Goal: Answer question/provide support: Answer question/provide support

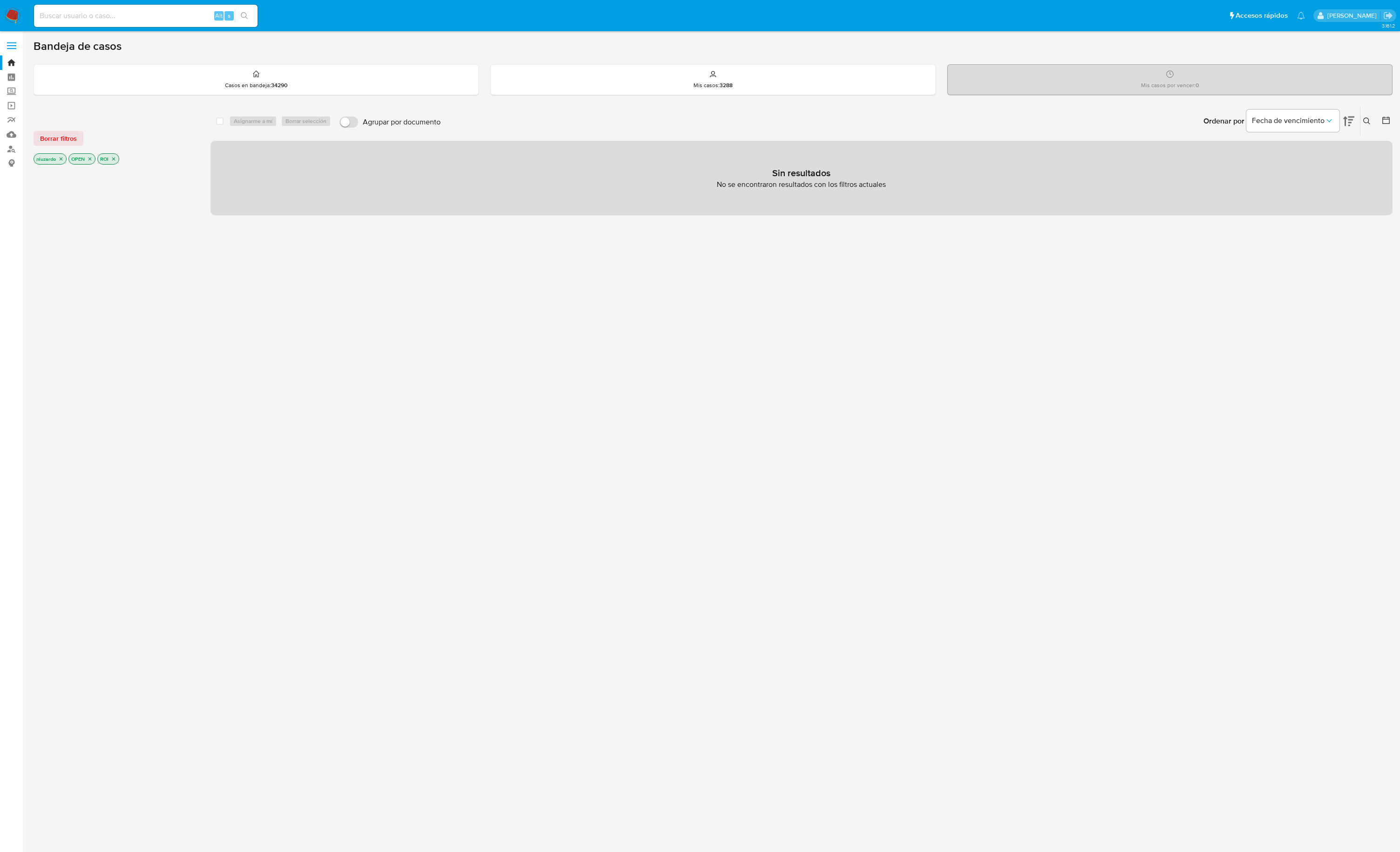
click at [116, 160] on icon "close-filter" at bounding box center [114, 159] width 3 height 3
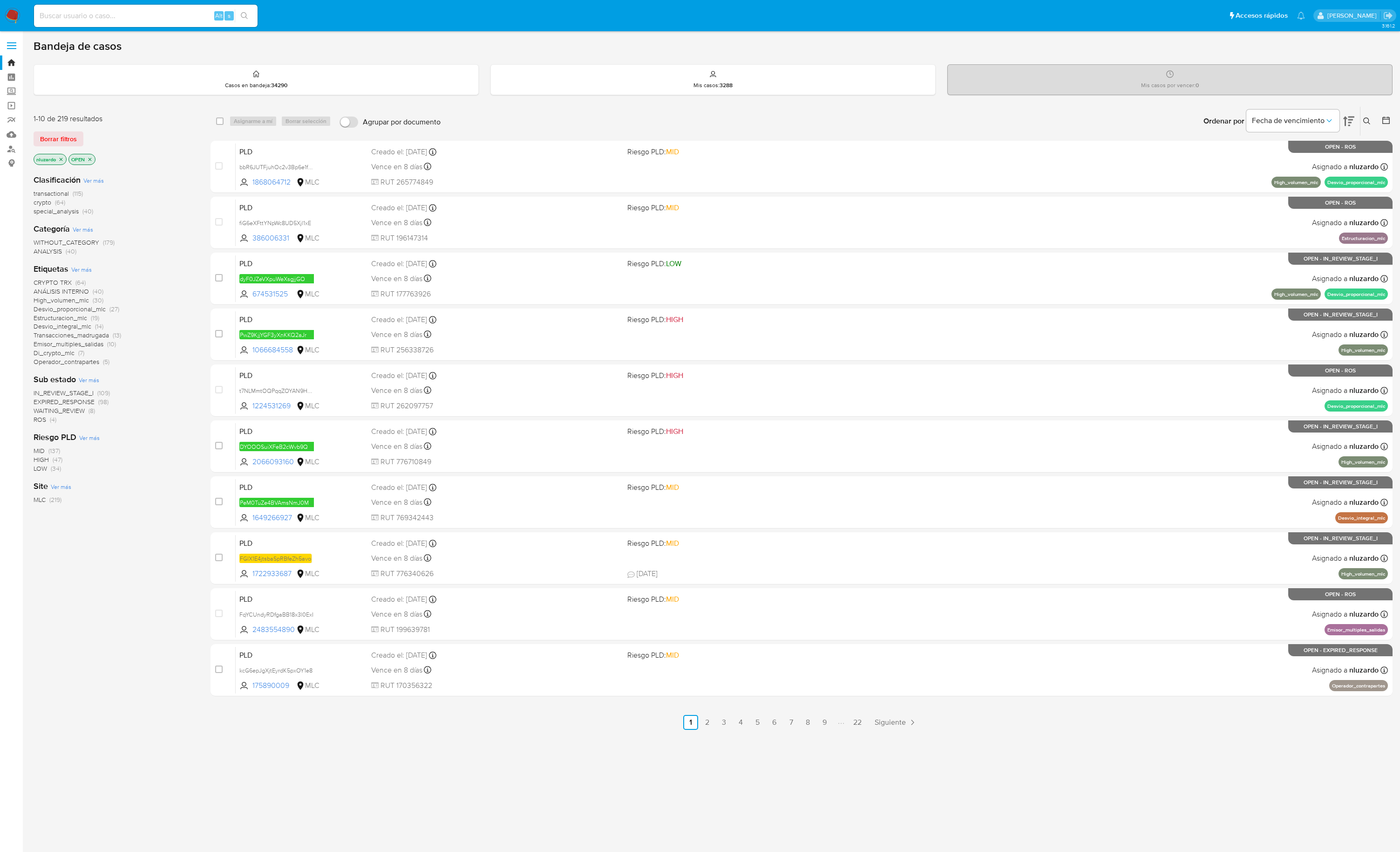
drag, startPoint x: 311, startPoint y: 584, endPoint x: 463, endPoint y: 780, distance: 248.0
click at [463, 780] on div "3.161.2" at bounding box center [713, 441] width 1359 height 809
drag, startPoint x: 463, startPoint y: 805, endPoint x: 473, endPoint y: 799, distance: 11.7
click at [465, 804] on div "3.161.2" at bounding box center [713, 441] width 1359 height 809
click at [357, 772] on div "3.161.2" at bounding box center [713, 441] width 1359 height 809
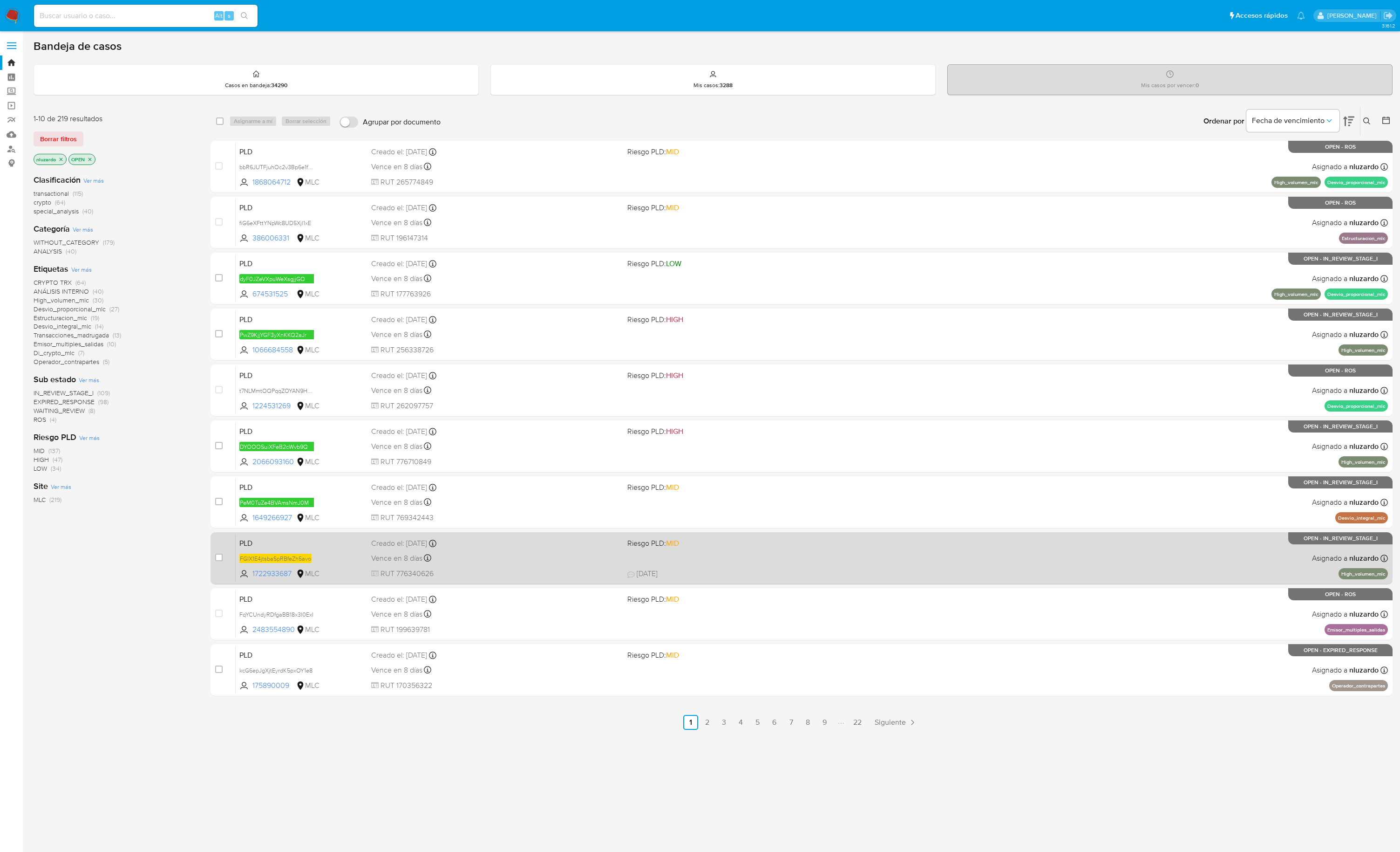
click at [741, 571] on span "30/09/2025 30/09/2025 23:05" at bounding box center [879, 573] width 505 height 10
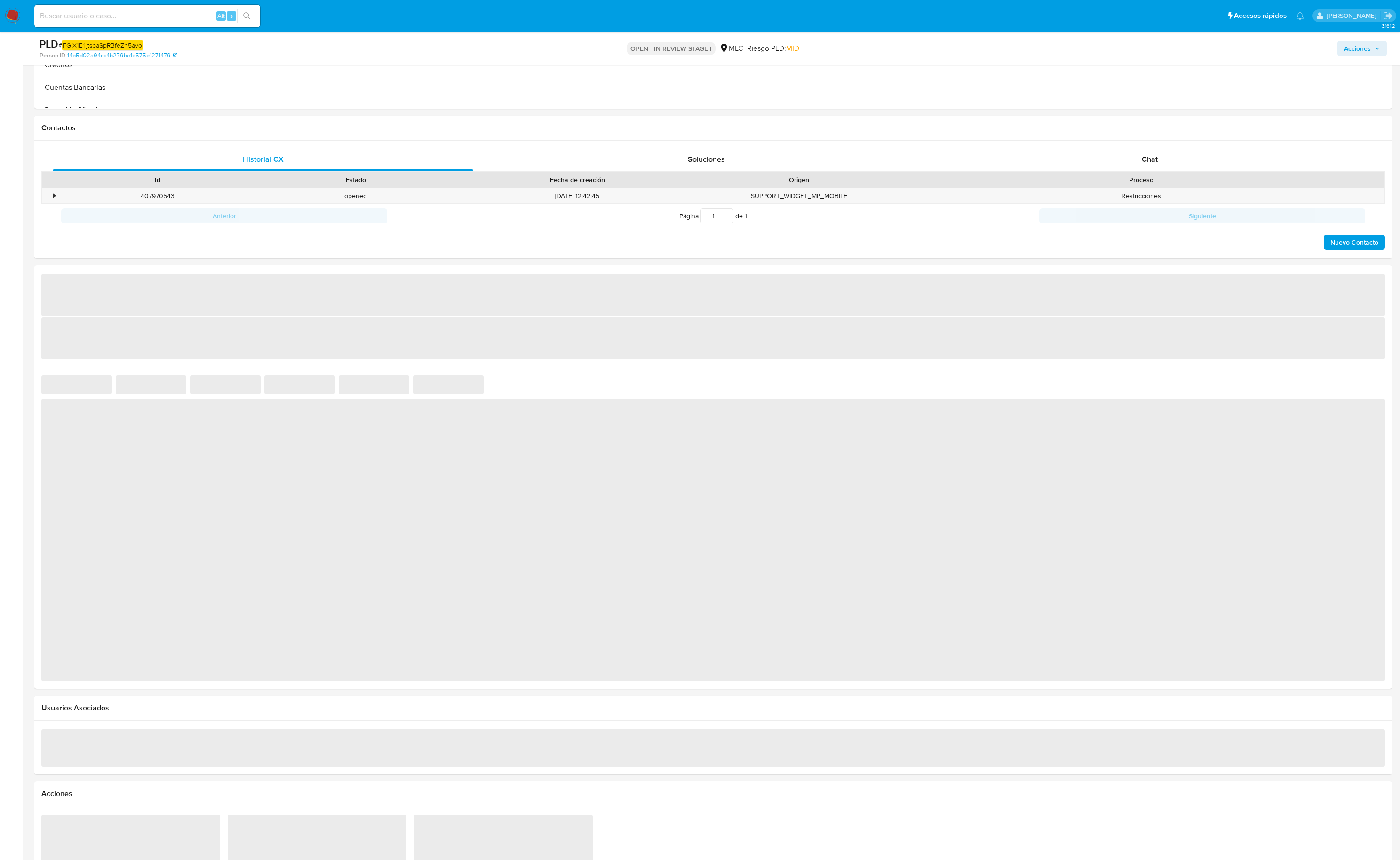
select select "10"
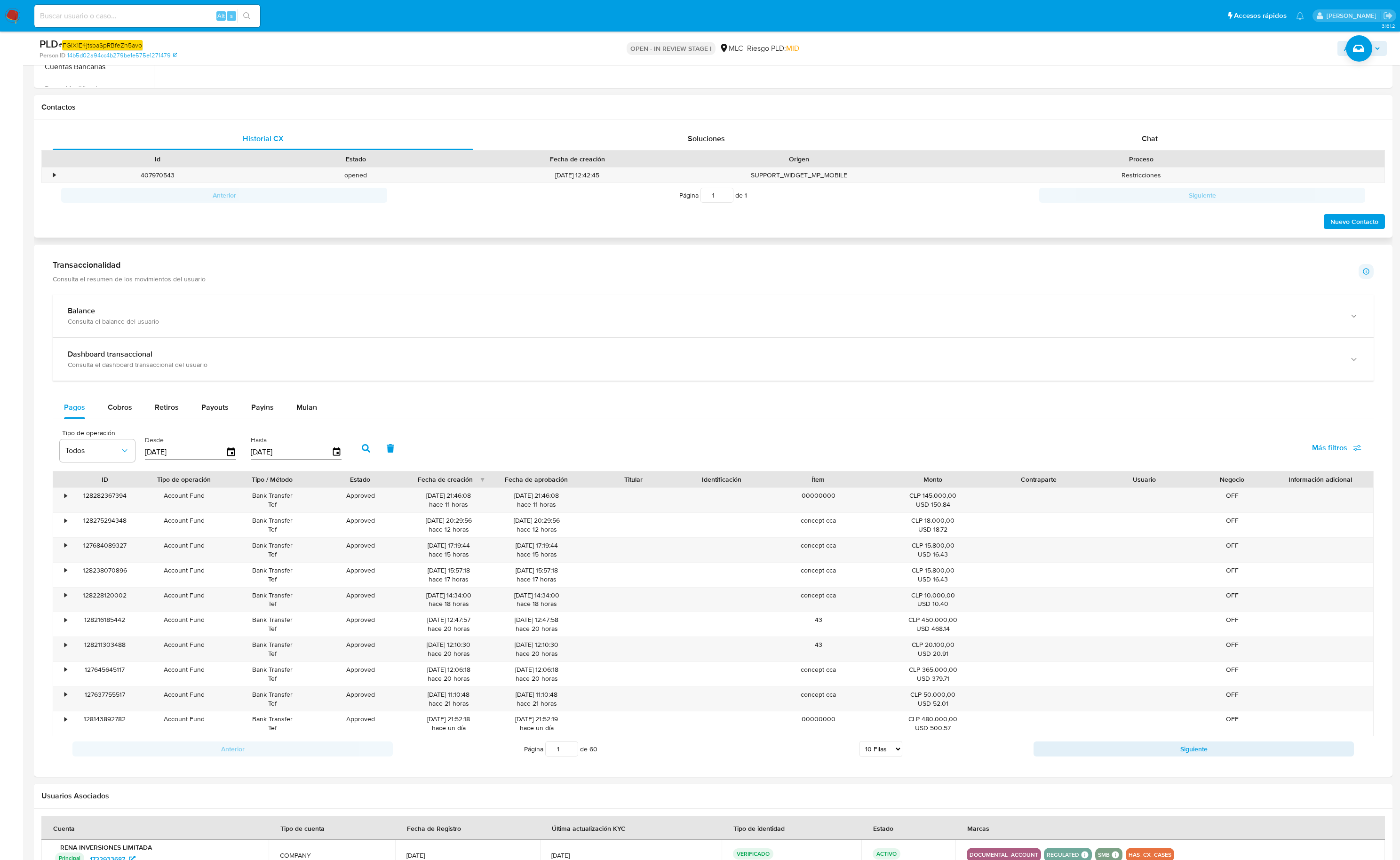
scroll to position [368, 0]
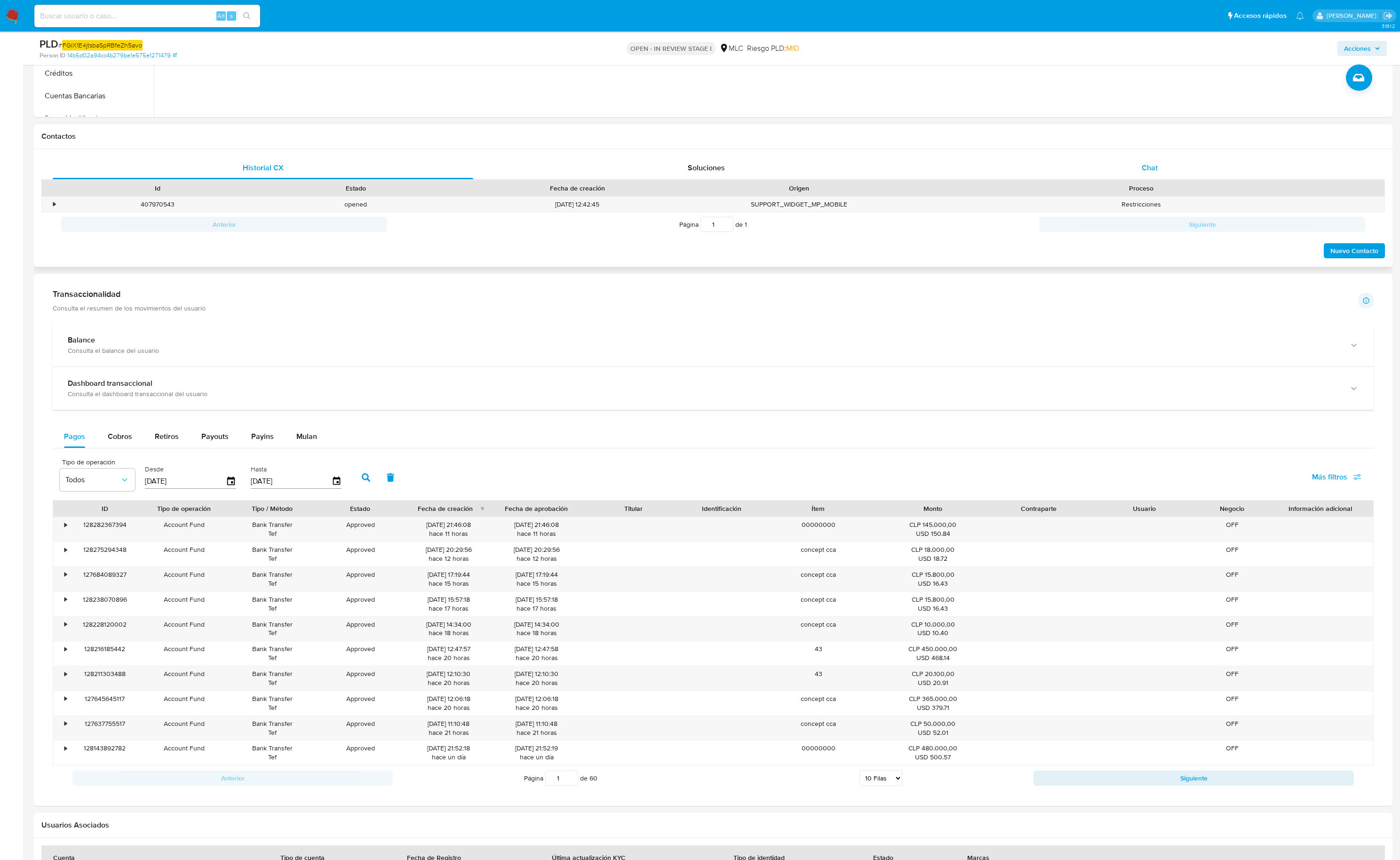
click at [1136, 177] on div "Chat" at bounding box center [1150, 167] width 421 height 23
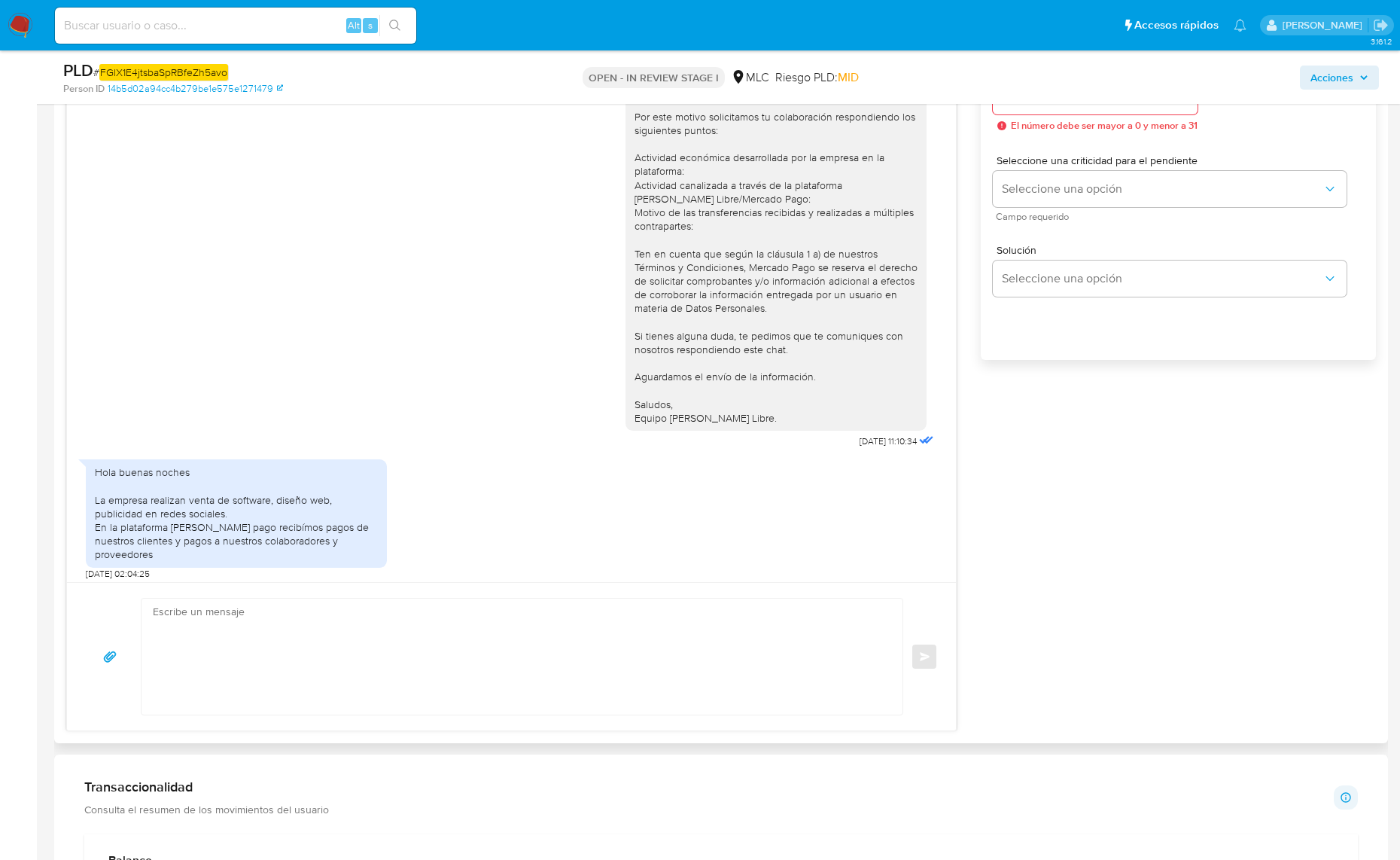
scroll to position [25, 0]
click at [240, 510] on div "Hola buenas noches La empresa realizan venta de software, diseño web, publicida…" at bounding box center [236, 508] width 283 height 96
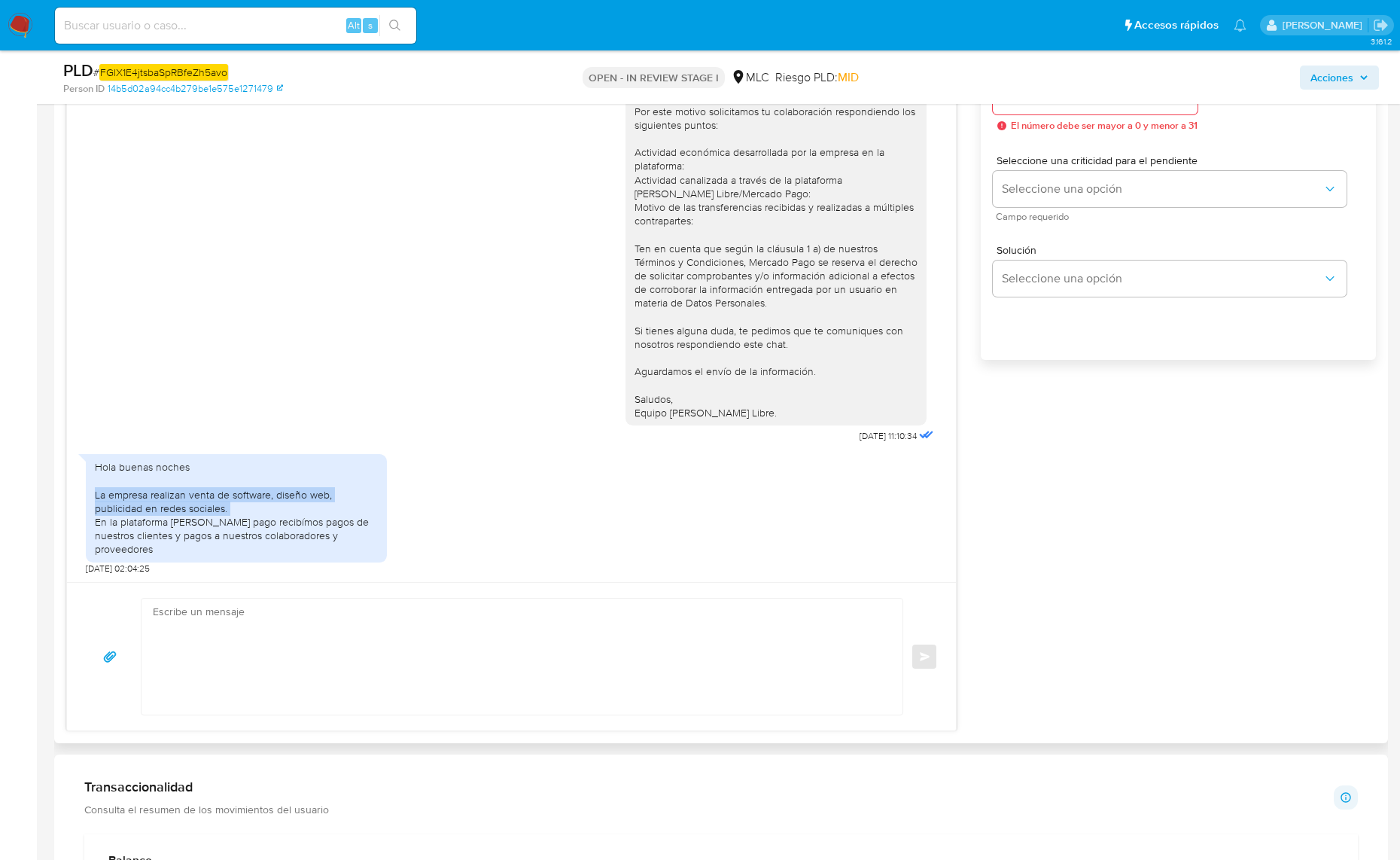
click at [240, 510] on div "Hola buenas noches La empresa realizan venta de software, diseño web, publicida…" at bounding box center [236, 508] width 283 height 96
click at [214, 524] on div "Hola buenas noches La empresa realizan venta de software, diseño web, publicida…" at bounding box center [236, 508] width 283 height 96
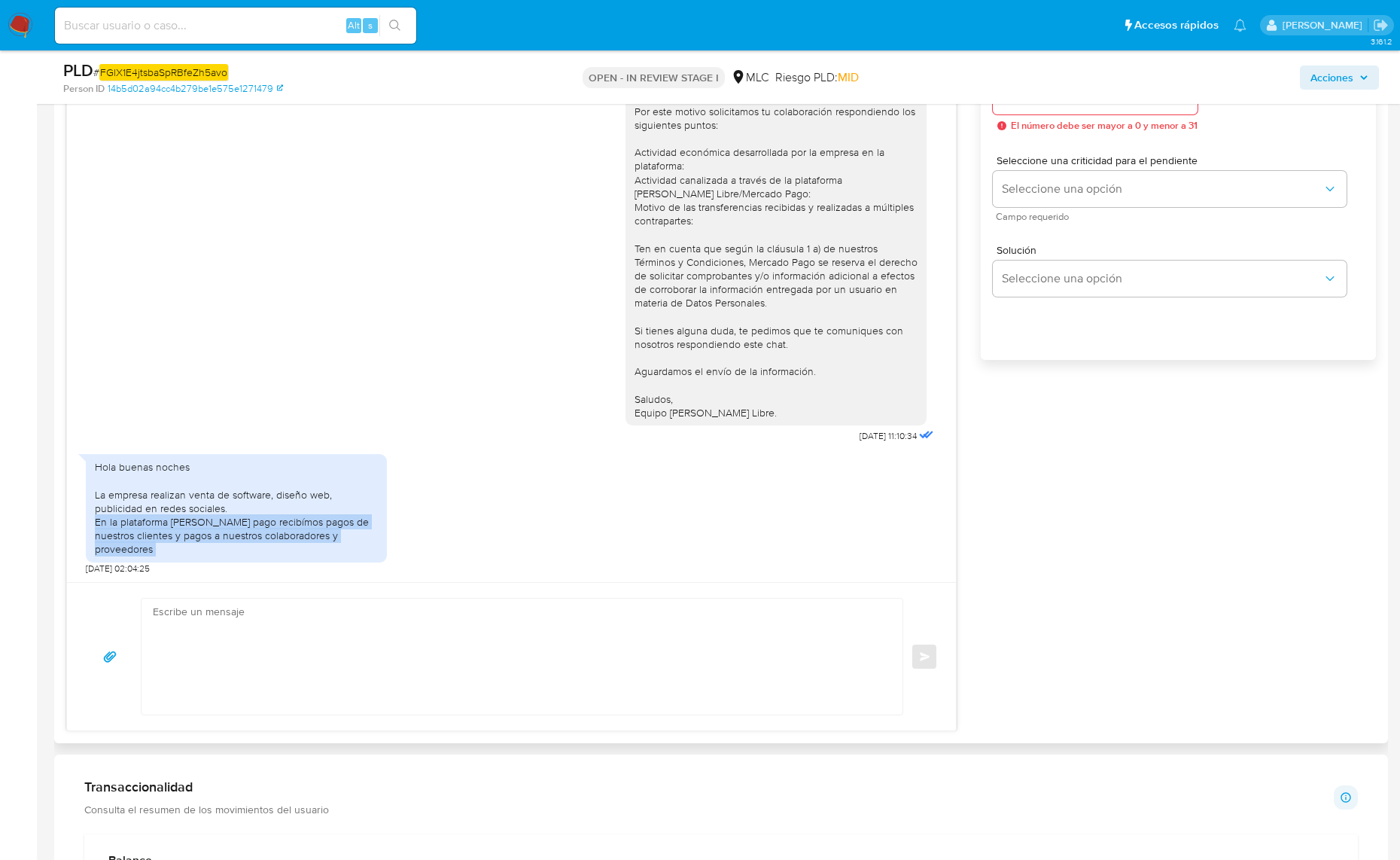
click at [214, 524] on div "Hola buenas noches La empresa realizan venta de software, diseño web, publicida…" at bounding box center [236, 508] width 283 height 96
click at [208, 531] on div "Hola buenas noches La empresa realizan venta de software, diseño web, publicida…" at bounding box center [236, 508] width 283 height 96
click at [204, 551] on div "Hola buenas noches La empresa realizan venta de software, diseño web, publicida…" at bounding box center [236, 508] width 283 height 96
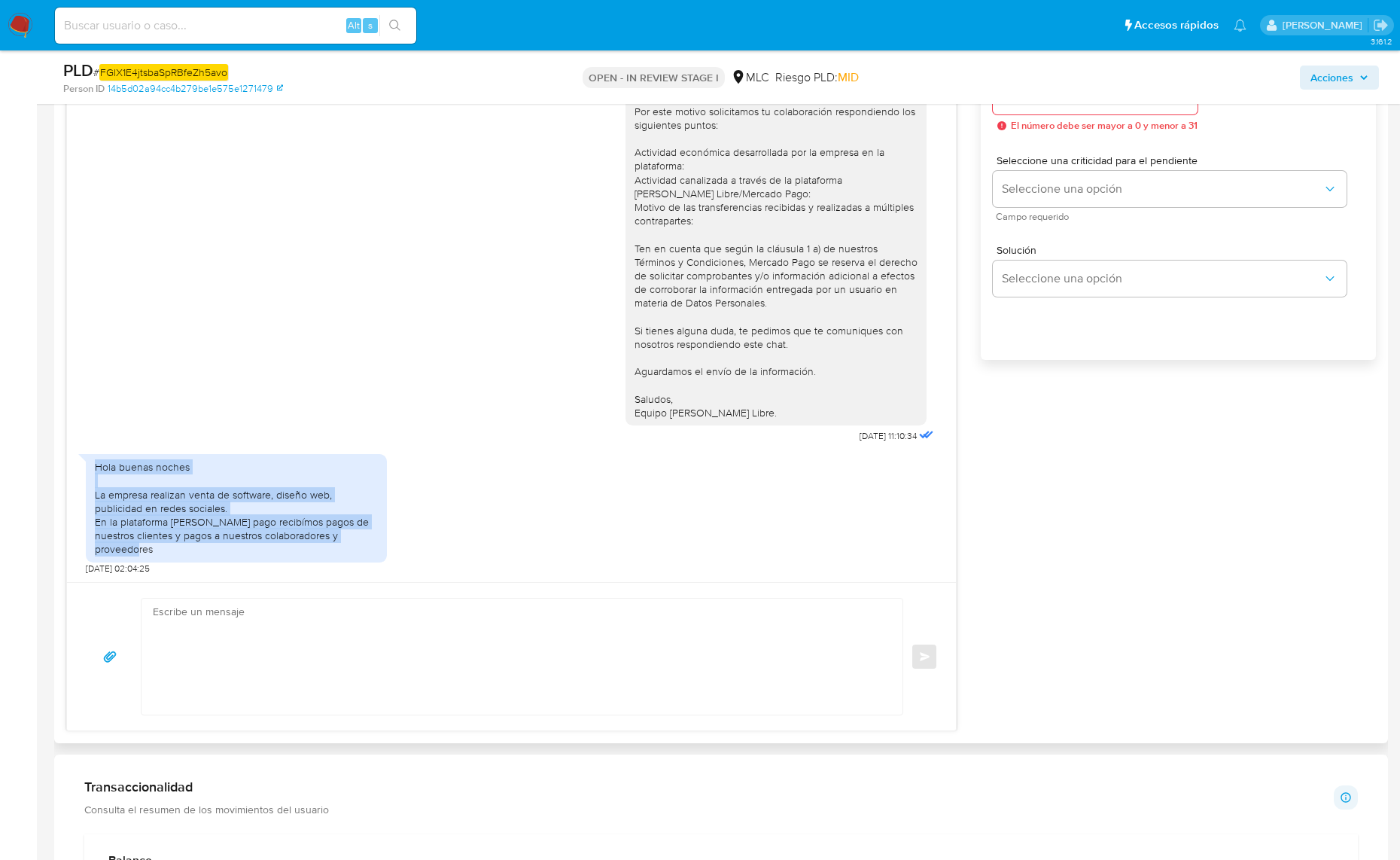
drag, startPoint x: 204, startPoint y: 551, endPoint x: 112, endPoint y: 490, distance: 110.4
click at [92, 468] on div "Hola buenas noches La empresa realizan venta de software, diseño web, publicida…" at bounding box center [236, 508] width 301 height 108
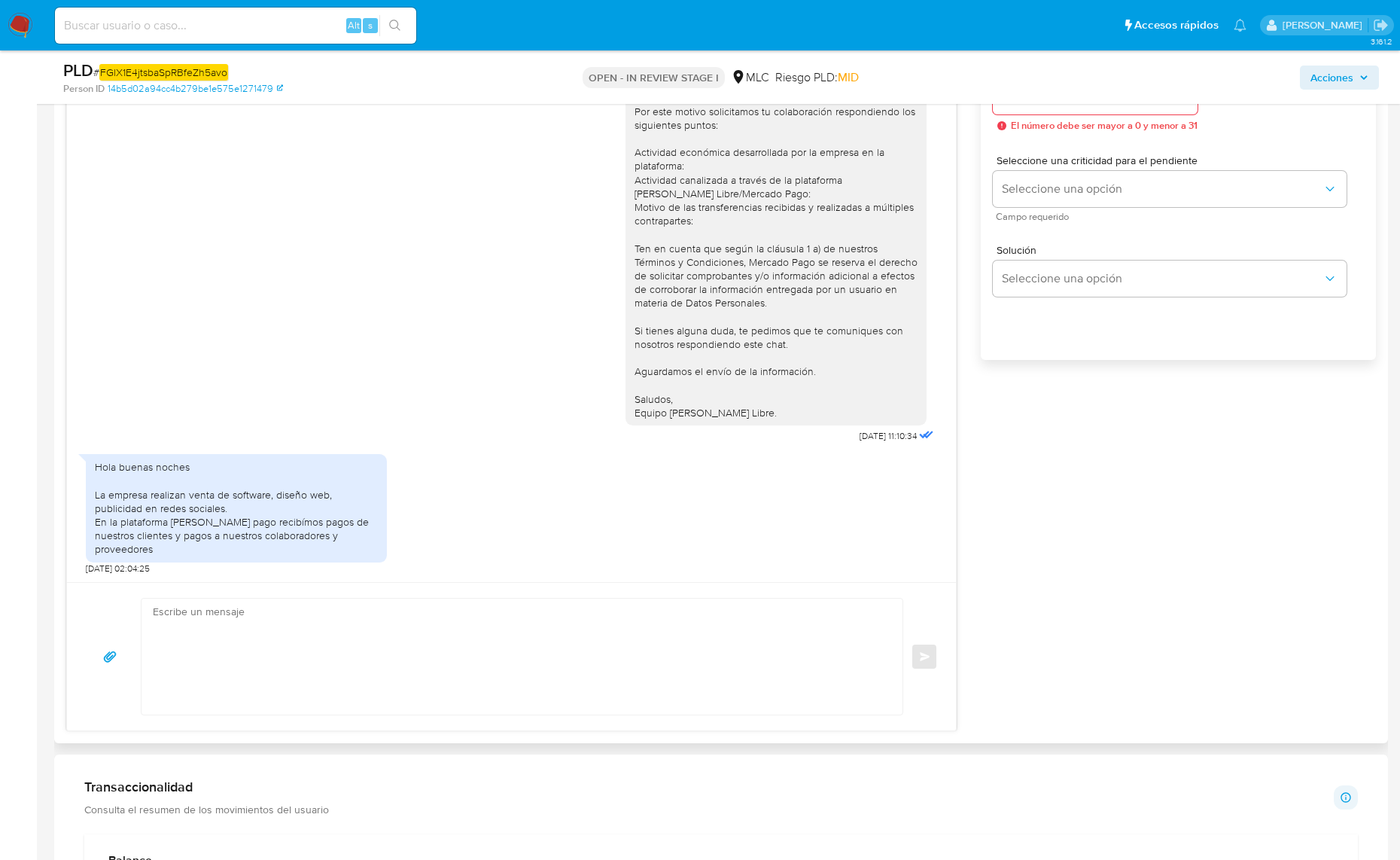
click at [253, 634] on textarea at bounding box center [518, 656] width 731 height 116
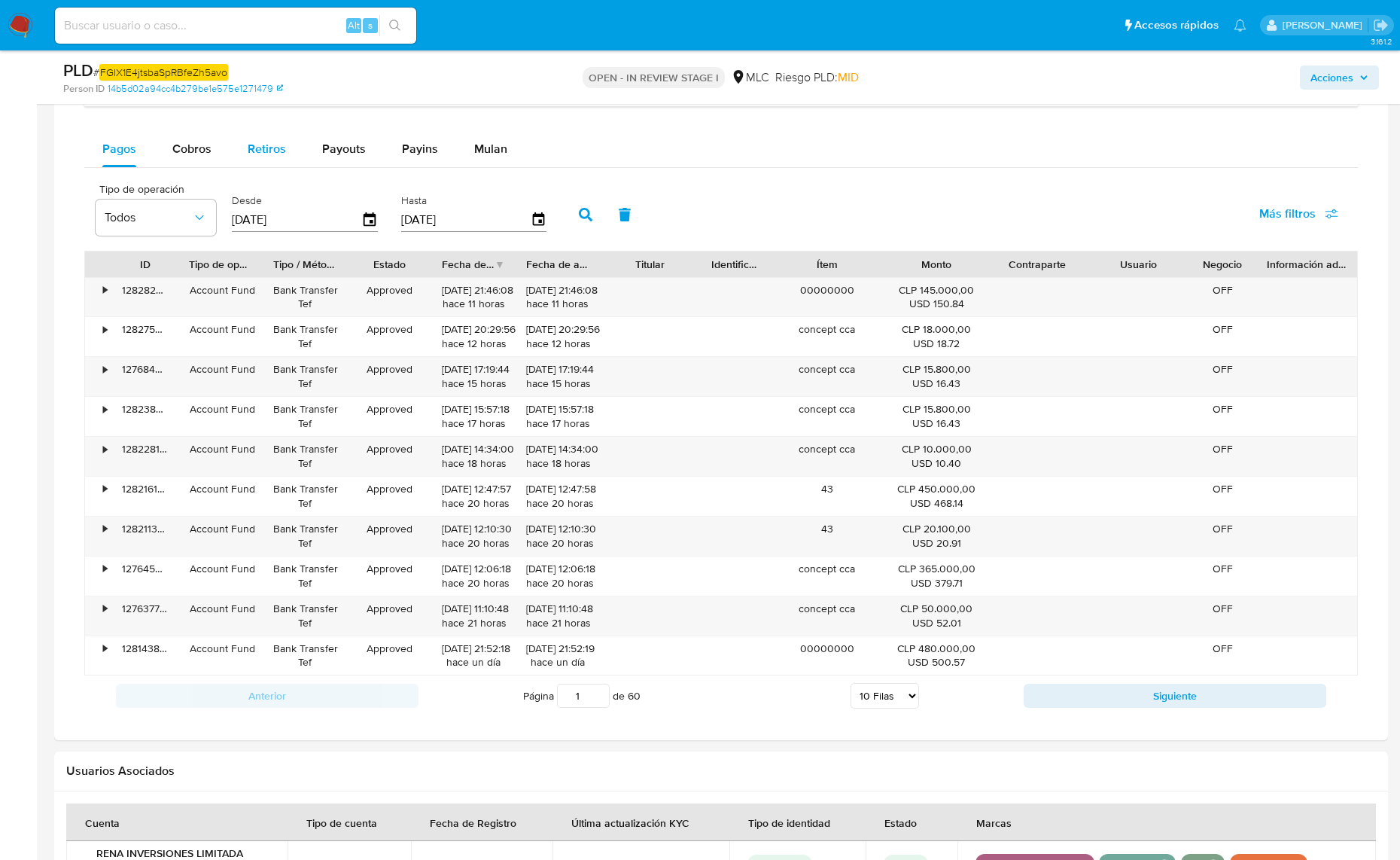
scroll to position [1831, 0]
